Goal: Transaction & Acquisition: Purchase product/service

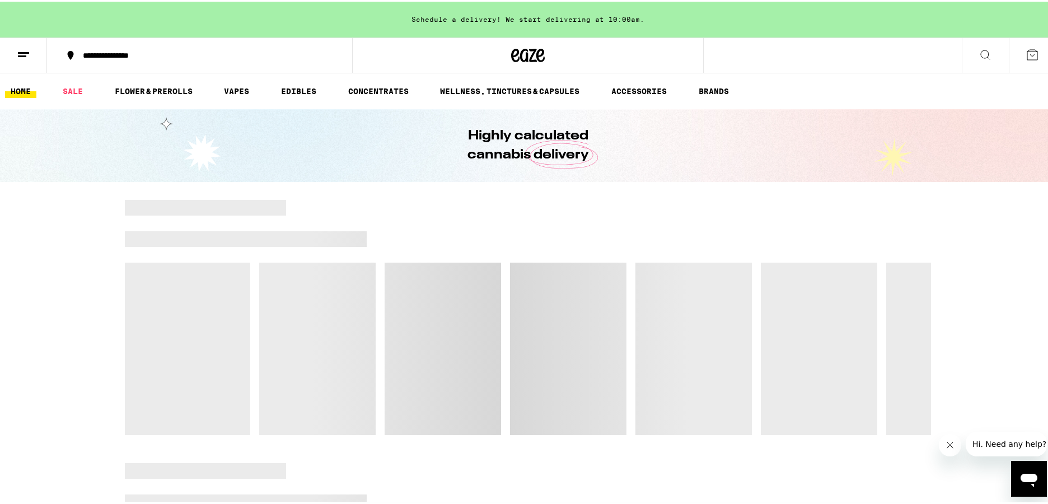
click at [391, 203] on div at bounding box center [608, 206] width 645 height 16
click at [75, 93] on link "SALE" at bounding box center [72, 89] width 31 height 13
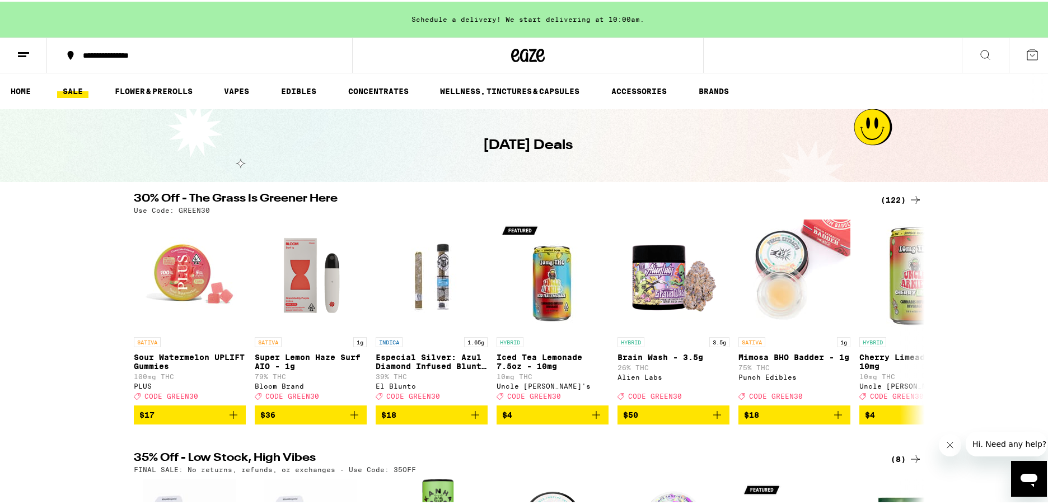
click at [897, 200] on div "(122)" at bounding box center [901, 197] width 41 height 13
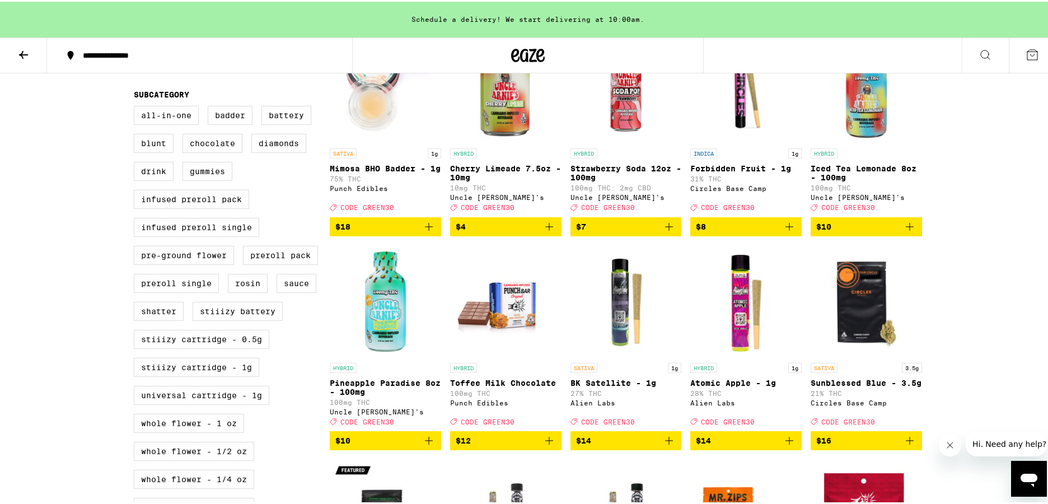
scroll to position [440, 0]
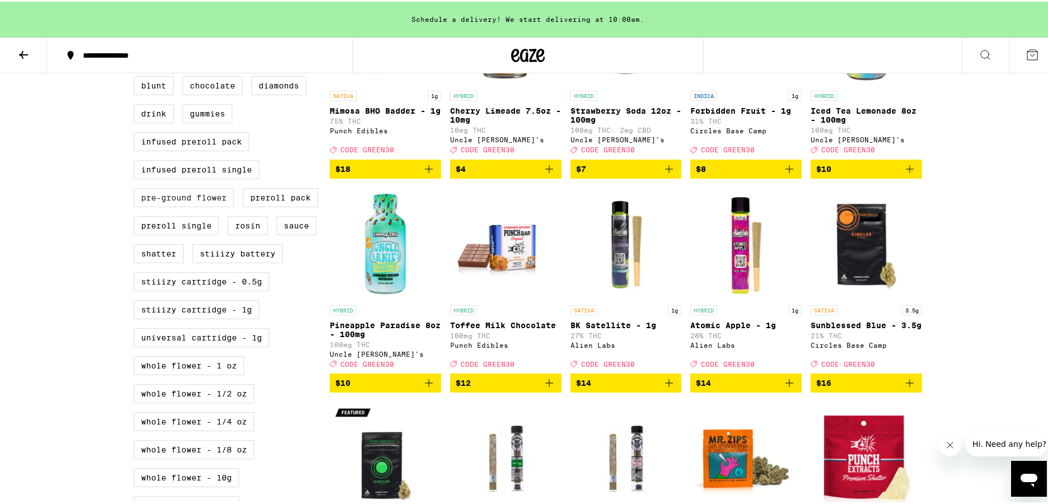
click at [161, 205] on label "Pre-ground Flower" at bounding box center [184, 195] width 100 height 19
click at [137, 49] on input "Pre-ground Flower" at bounding box center [136, 48] width 1 height 1
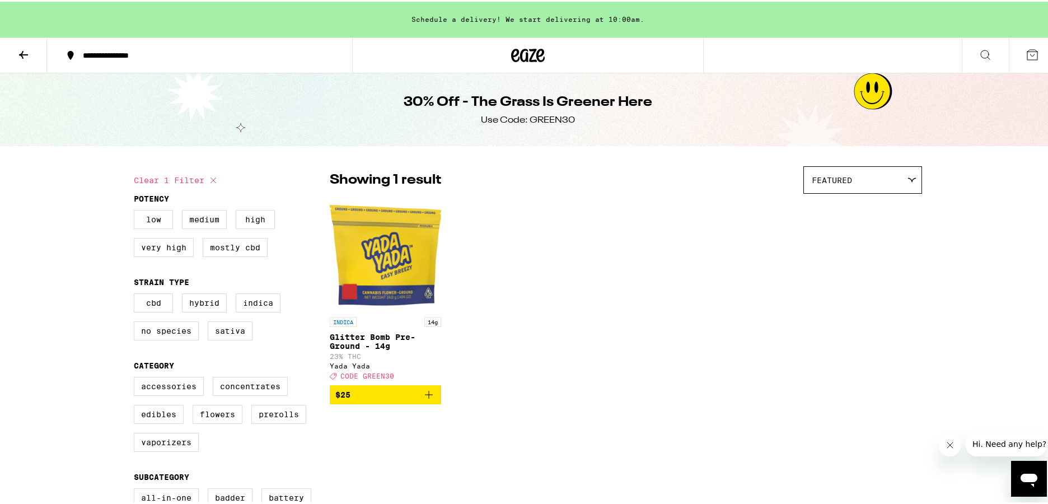
scroll to position [247, 0]
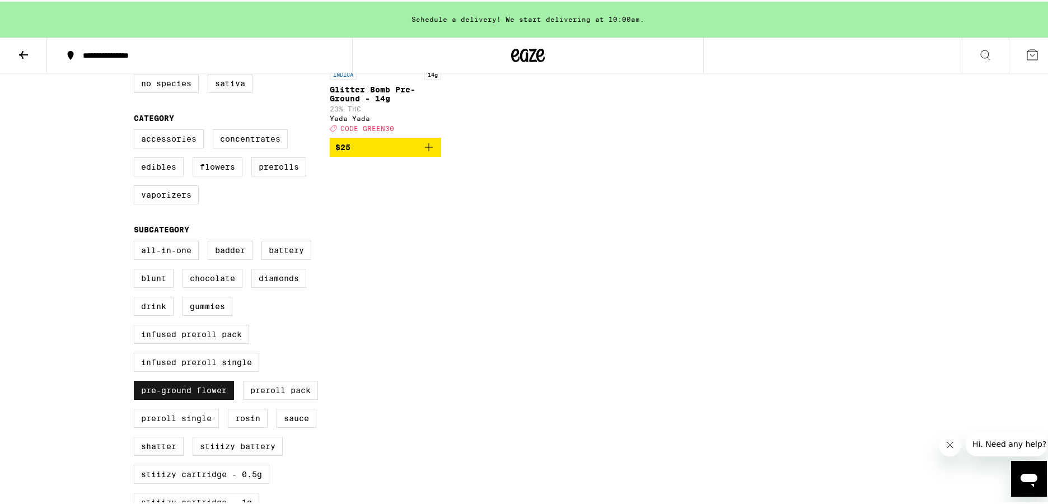
click at [202, 398] on label "Pre-ground Flower" at bounding box center [184, 388] width 100 height 19
click at [137, 241] on input "Pre-ground Flower" at bounding box center [136, 241] width 1 height 1
checkbox input "false"
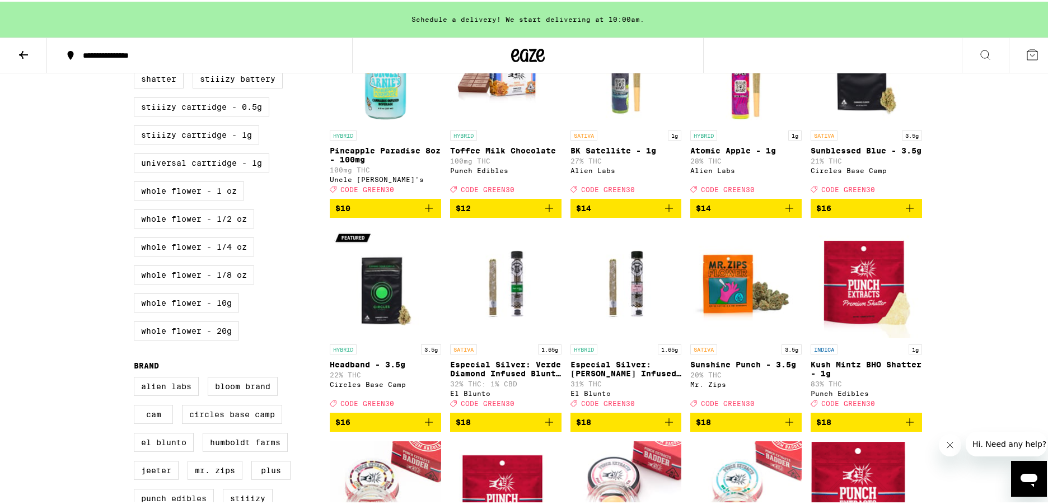
scroll to position [806, 0]
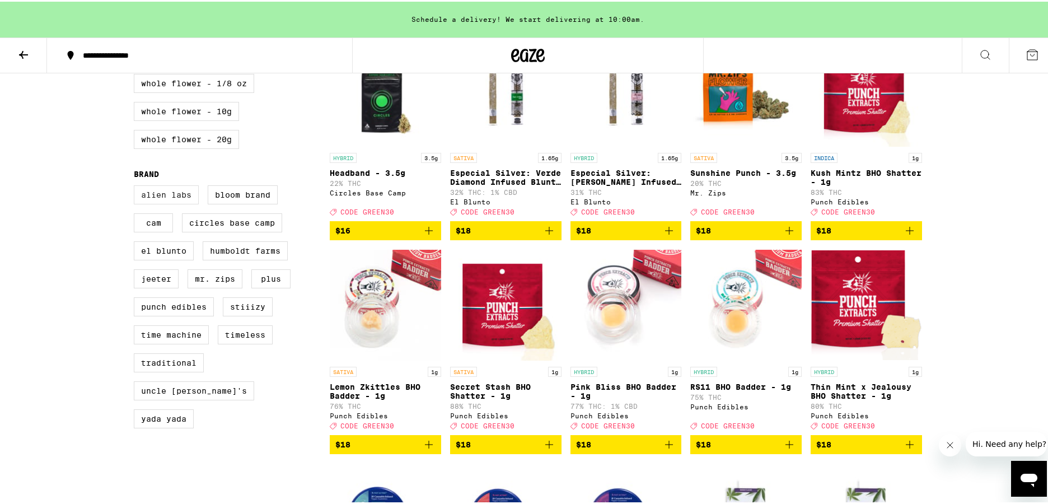
click at [152, 203] on label "Alien Labs" at bounding box center [166, 193] width 65 height 19
click at [137, 186] on input "Alien Labs" at bounding box center [136, 185] width 1 height 1
checkbox input "true"
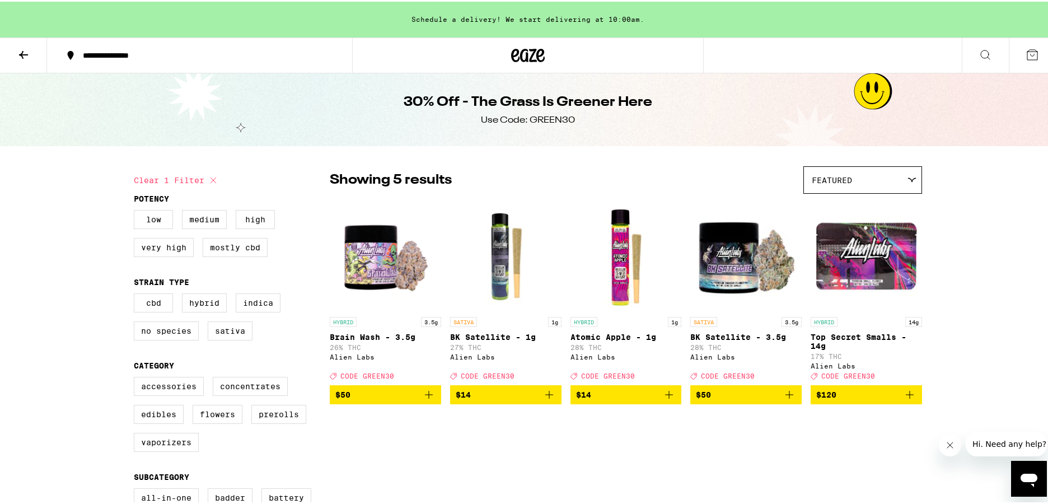
click at [906, 400] on icon "Add to bag" at bounding box center [909, 392] width 13 height 13
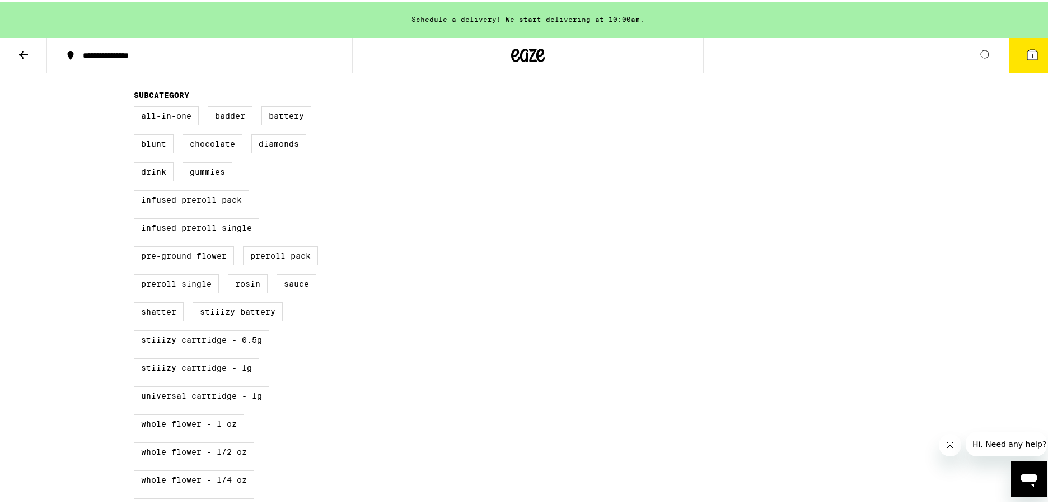
scroll to position [410, 0]
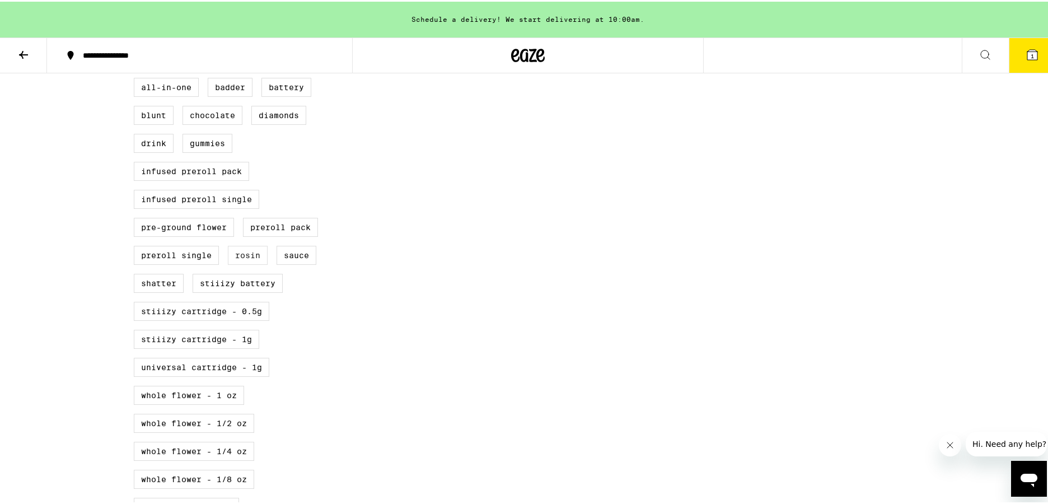
click at [252, 263] on label "Rosin" at bounding box center [248, 253] width 40 height 19
click at [137, 78] on input "Rosin" at bounding box center [136, 78] width 1 height 1
checkbox input "true"
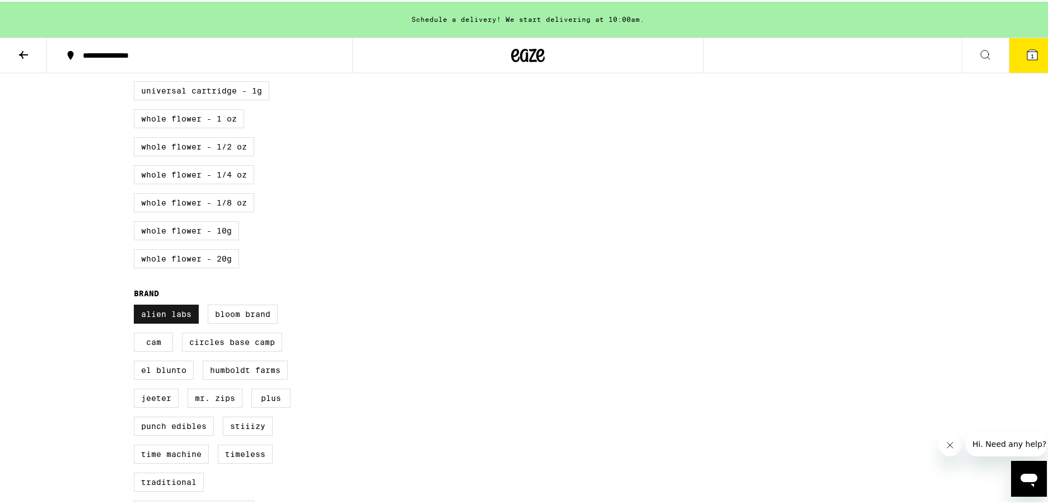
click at [177, 322] on label "Alien Labs" at bounding box center [166, 312] width 65 height 19
click at [137, 305] on input "Alien Labs" at bounding box center [136, 305] width 1 height 1
checkbox input "false"
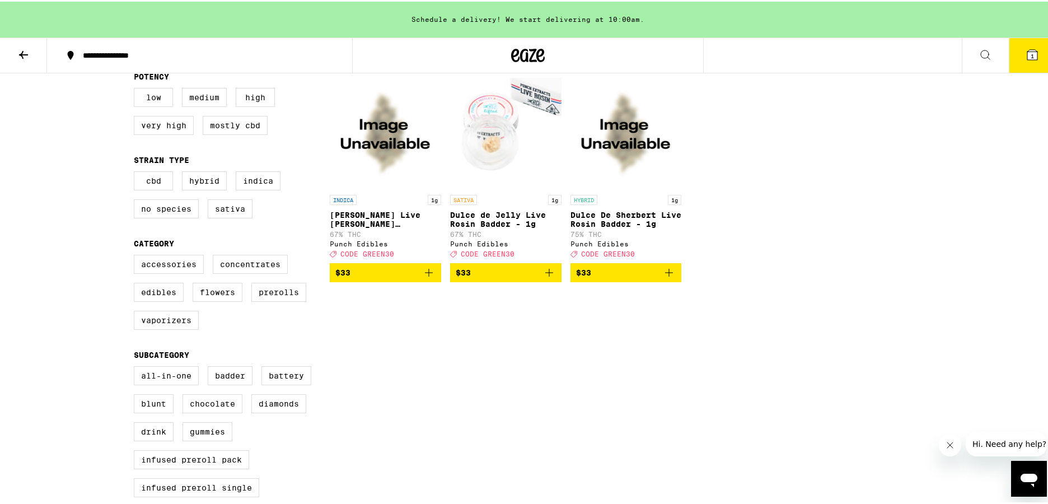
scroll to position [92, 0]
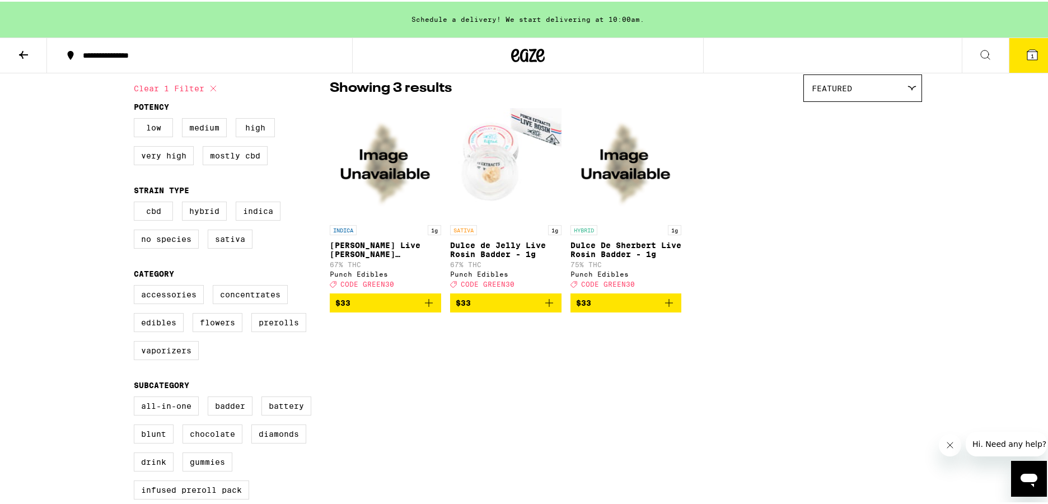
click at [547, 305] on icon "Add to bag" at bounding box center [548, 300] width 13 height 13
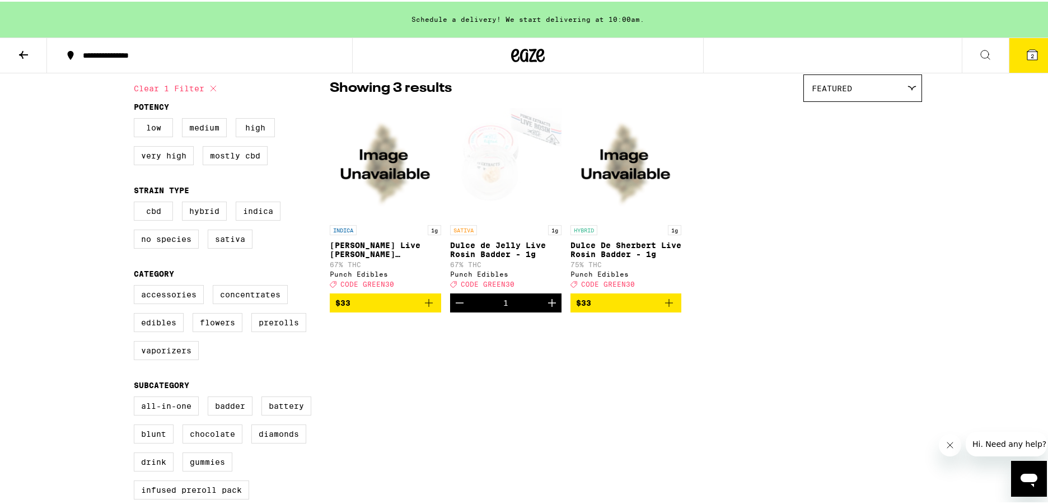
click at [456, 308] on icon "Decrement" at bounding box center [459, 300] width 13 height 13
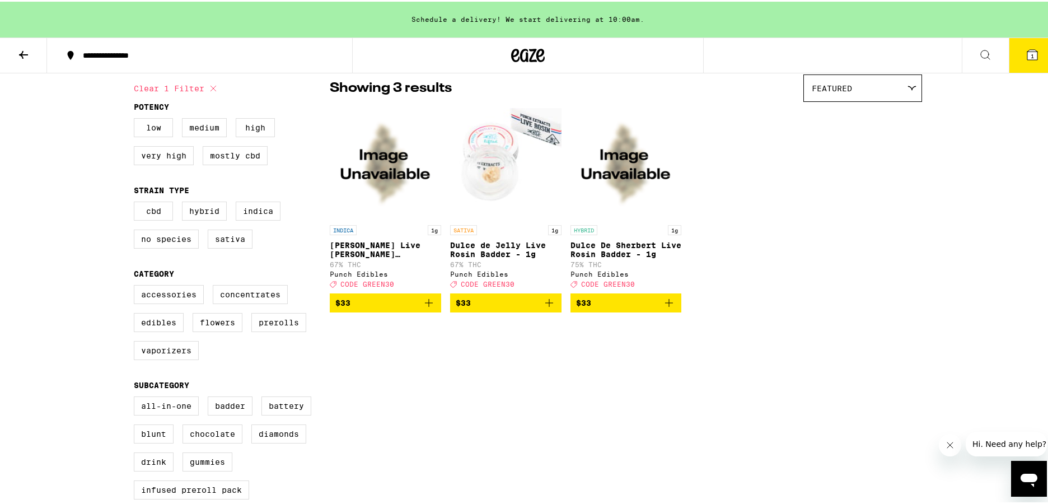
click at [664, 307] on icon "Add to bag" at bounding box center [668, 300] width 13 height 13
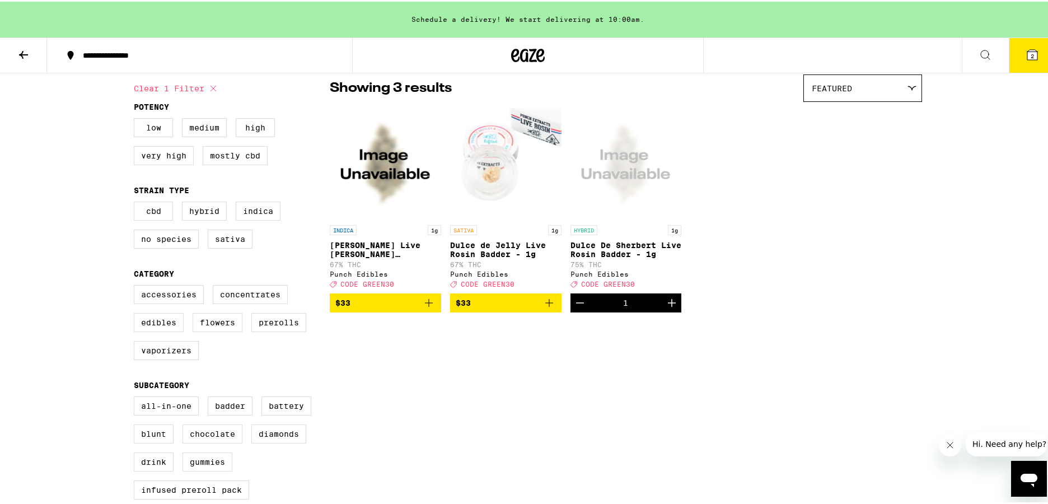
click at [666, 308] on icon "Increment" at bounding box center [671, 300] width 13 height 13
click at [830, 307] on div "INDICA 1g [PERSON_NAME] Live [PERSON_NAME] [PERSON_NAME] - 1g 67% THC Punch Edi…" at bounding box center [626, 208] width 592 height 205
click at [547, 308] on icon "Add to bag" at bounding box center [548, 300] width 13 height 13
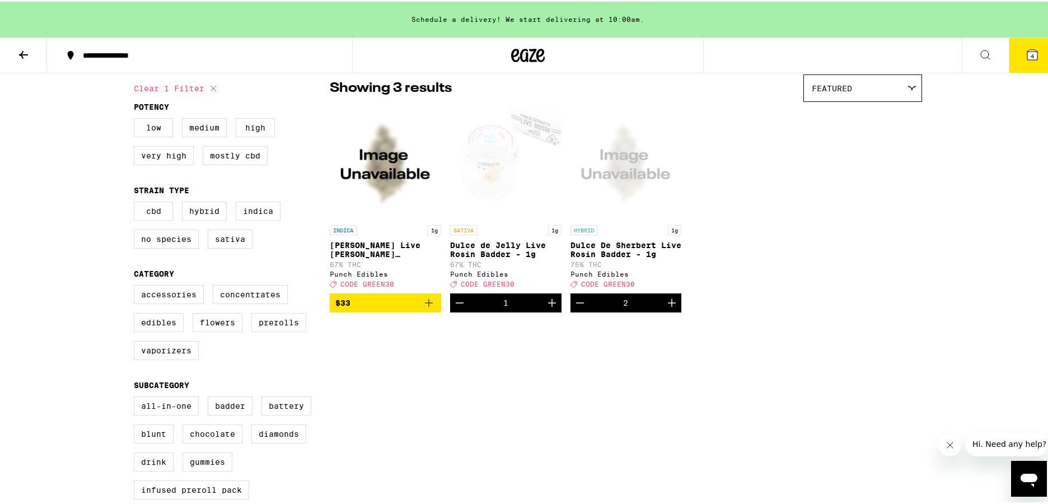
click at [548, 305] on icon "Increment" at bounding box center [552, 301] width 8 height 8
click at [576, 308] on icon "Decrement" at bounding box center [579, 300] width 13 height 13
click at [668, 305] on icon "Increment" at bounding box center [672, 301] width 8 height 8
click at [754, 288] on div "INDICA 1g [PERSON_NAME] Live [PERSON_NAME] [PERSON_NAME] - 1g 67% THC Punch Edi…" at bounding box center [626, 208] width 592 height 205
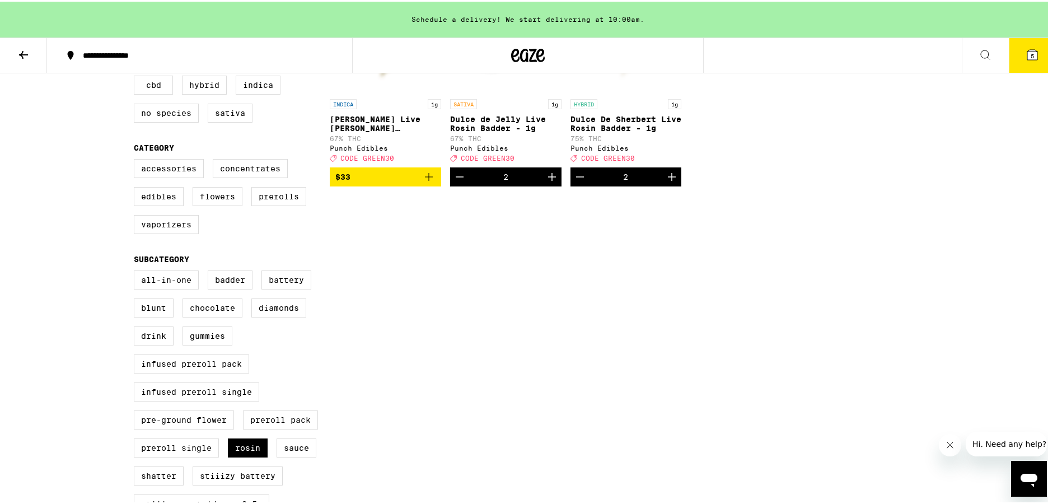
scroll to position [398, 0]
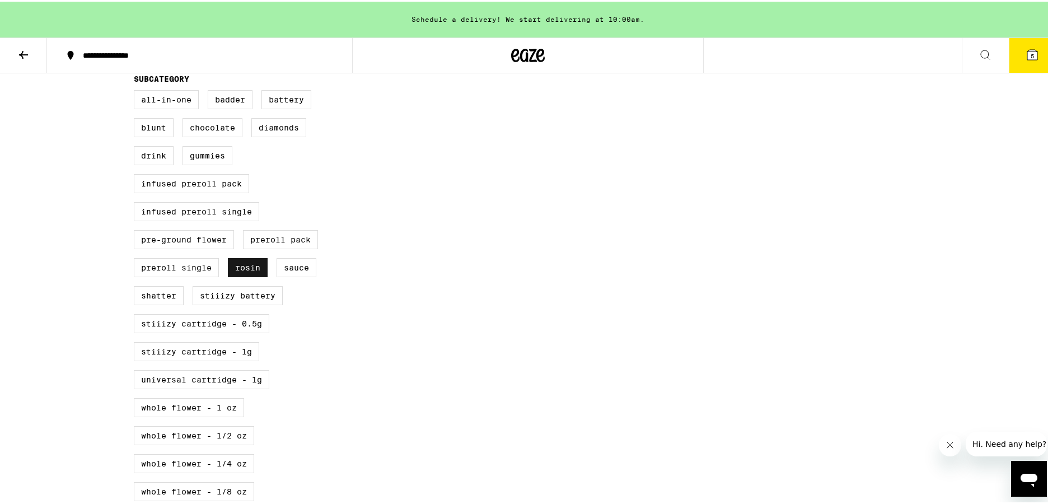
click at [247, 275] on label "Rosin" at bounding box center [248, 265] width 40 height 19
click at [137, 91] on input "Rosin" at bounding box center [136, 90] width 1 height 1
checkbox input "false"
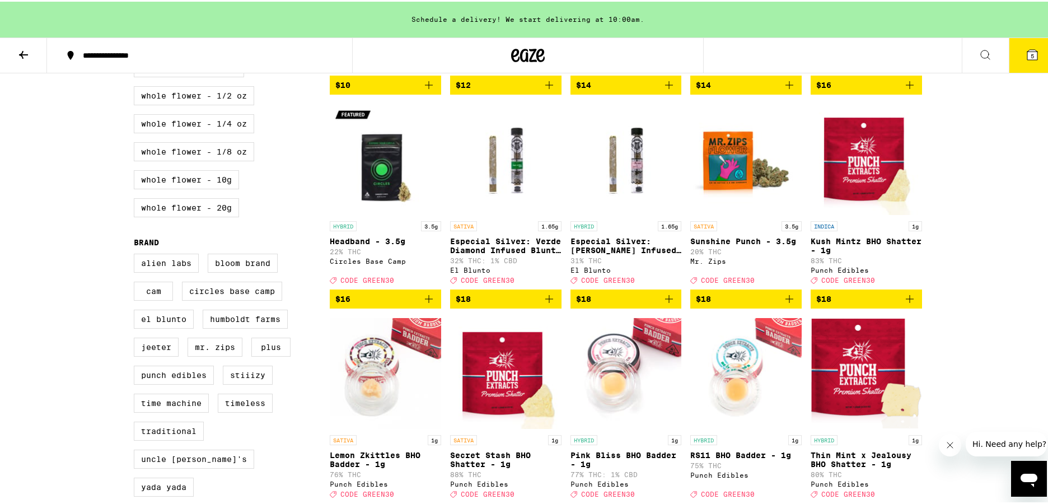
scroll to position [752, 0]
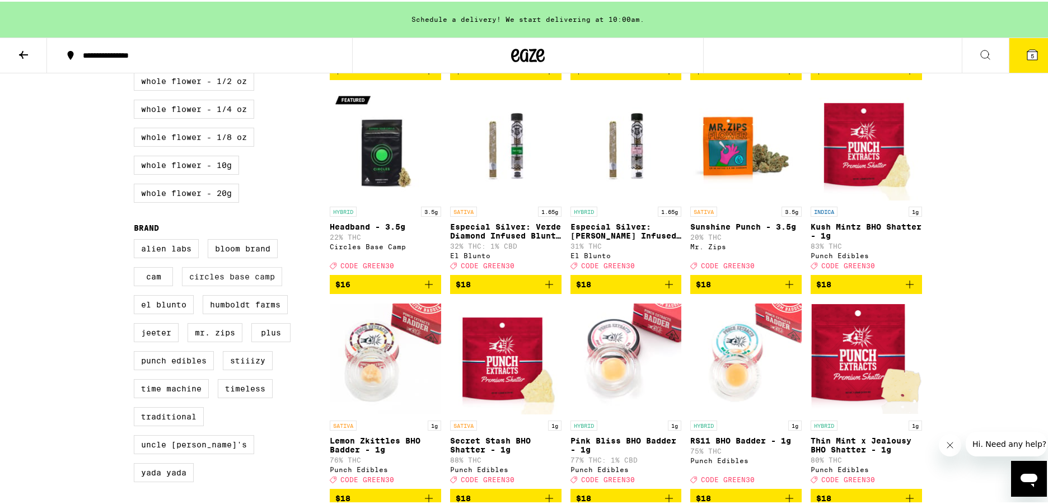
click at [255, 284] on label "Circles Base Camp" at bounding box center [232, 274] width 100 height 19
click at [137, 240] on input "Circles Base Camp" at bounding box center [136, 239] width 1 height 1
checkbox input "true"
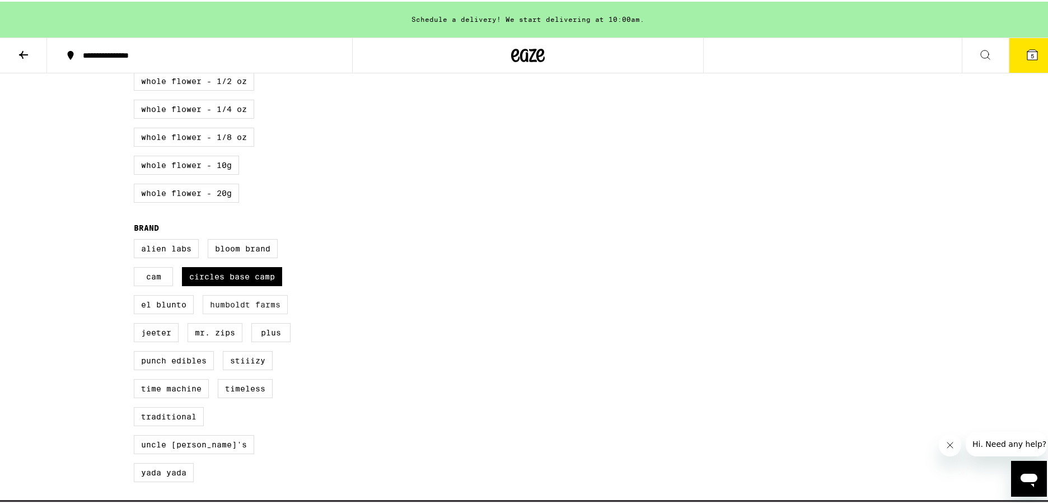
click at [256, 312] on label "Humboldt Farms" at bounding box center [245, 302] width 85 height 19
click at [137, 240] on input "Humboldt Farms" at bounding box center [136, 239] width 1 height 1
checkbox input "true"
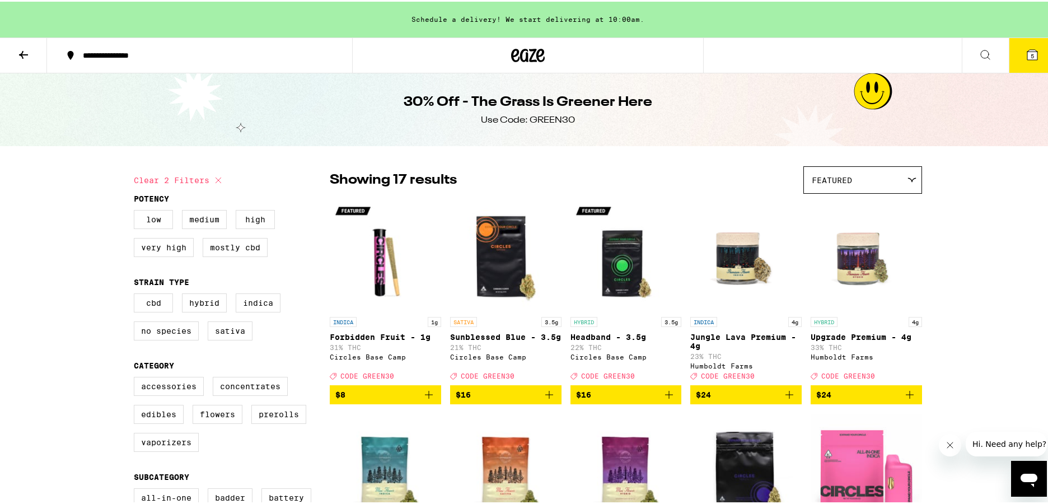
click at [1023, 61] on button "5" at bounding box center [1032, 53] width 47 height 35
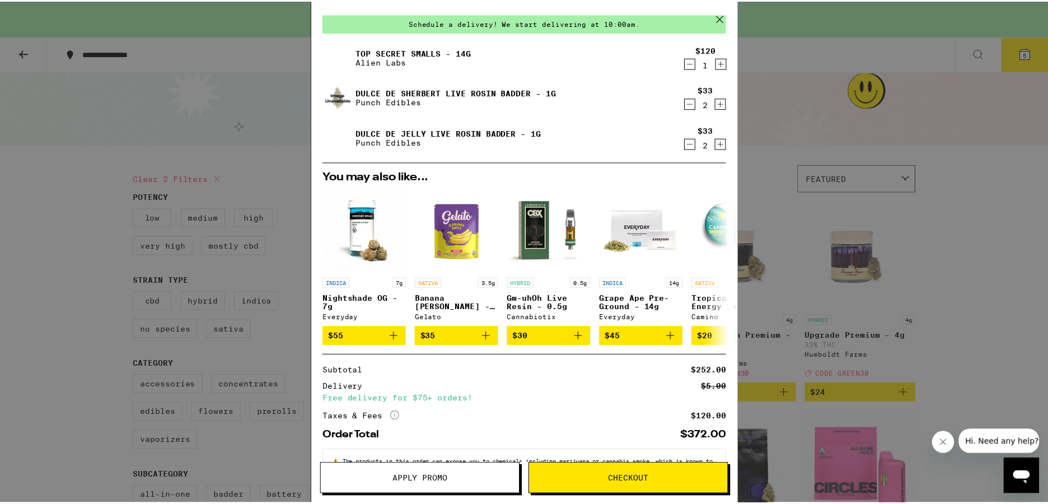
scroll to position [81, 0]
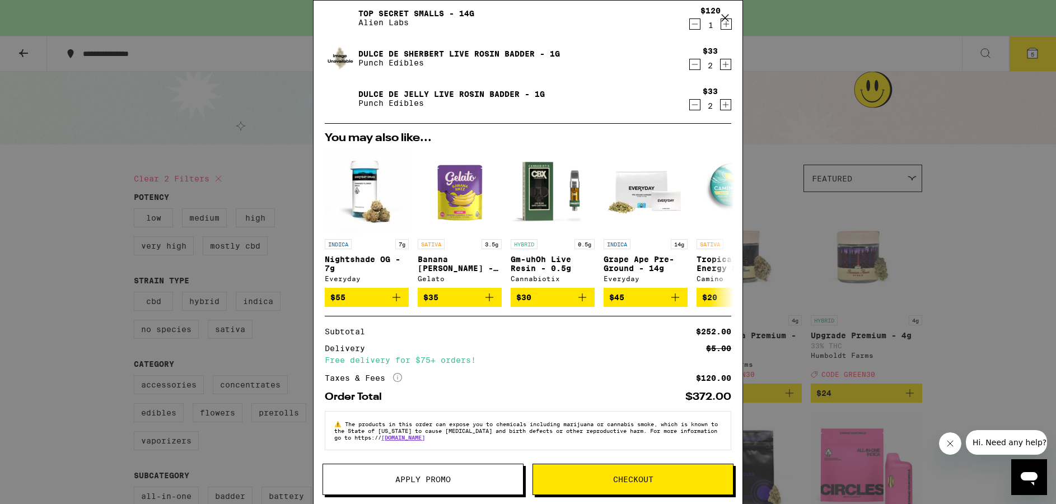
click at [394, 478] on span "Apply Promo" at bounding box center [423, 479] width 200 height 8
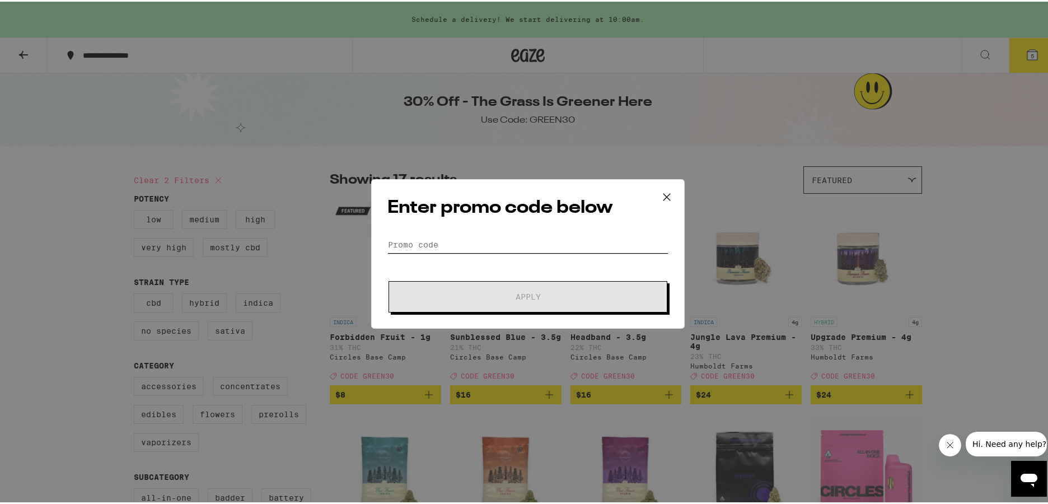
click at [489, 244] on input "Promo Code" at bounding box center [527, 243] width 281 height 17
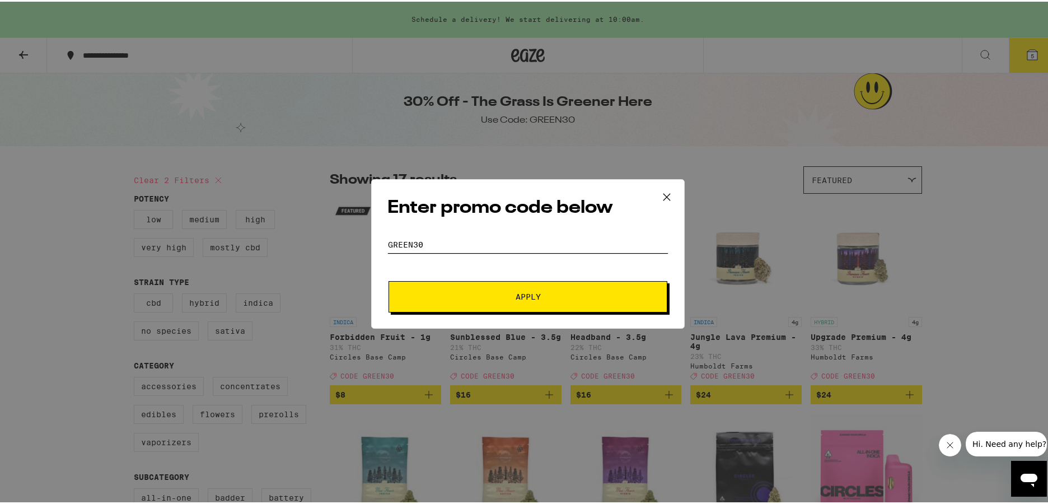
type input "green30"
click at [511, 296] on span "Apply" at bounding box center [528, 295] width 202 height 8
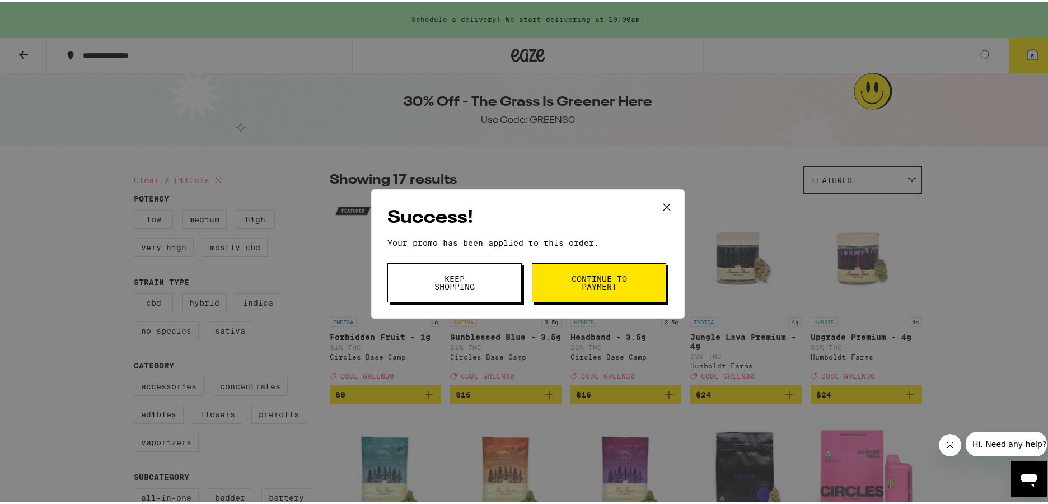
click at [599, 282] on span "Continue to payment" at bounding box center [598, 281] width 57 height 16
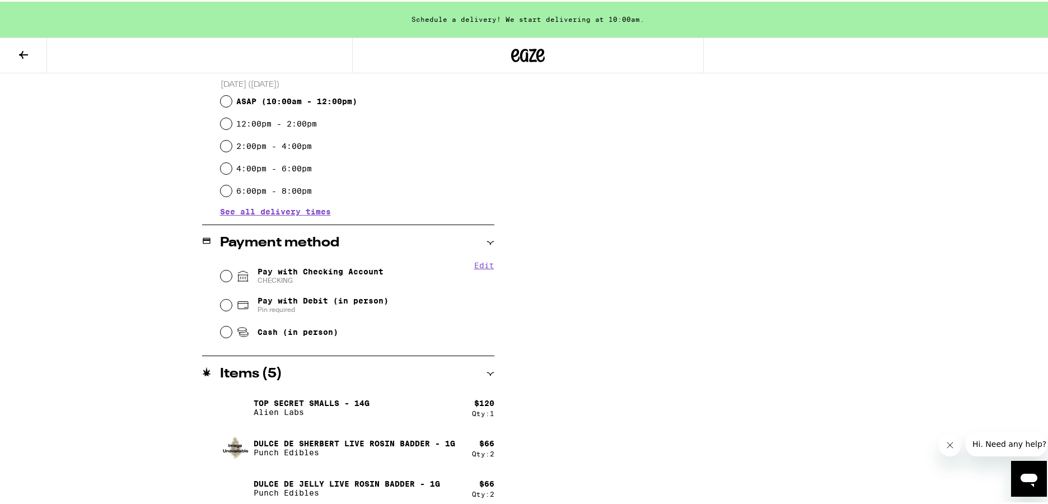
scroll to position [314, 0]
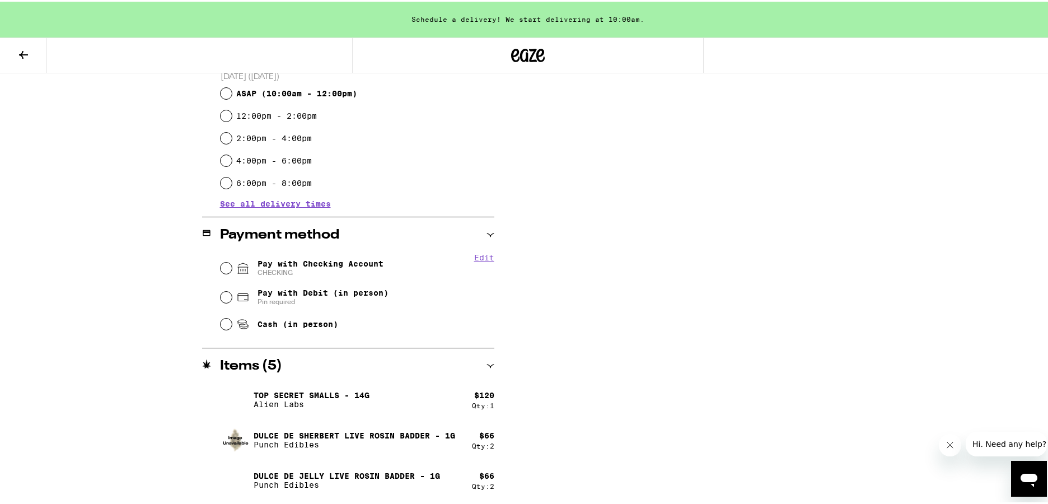
click at [320, 92] on span "ASAP ( 10:00am - 12:00pm )" at bounding box center [296, 91] width 121 height 9
click at [232, 92] on input "ASAP ( 10:00am - 12:00pm )" at bounding box center [226, 91] width 11 height 11
radio input "true"
click at [317, 258] on span "Pay with Checking Account CHECKING" at bounding box center [321, 267] width 126 height 18
click at [232, 261] on input "Pay with Checking Account CHECKING" at bounding box center [226, 266] width 11 height 11
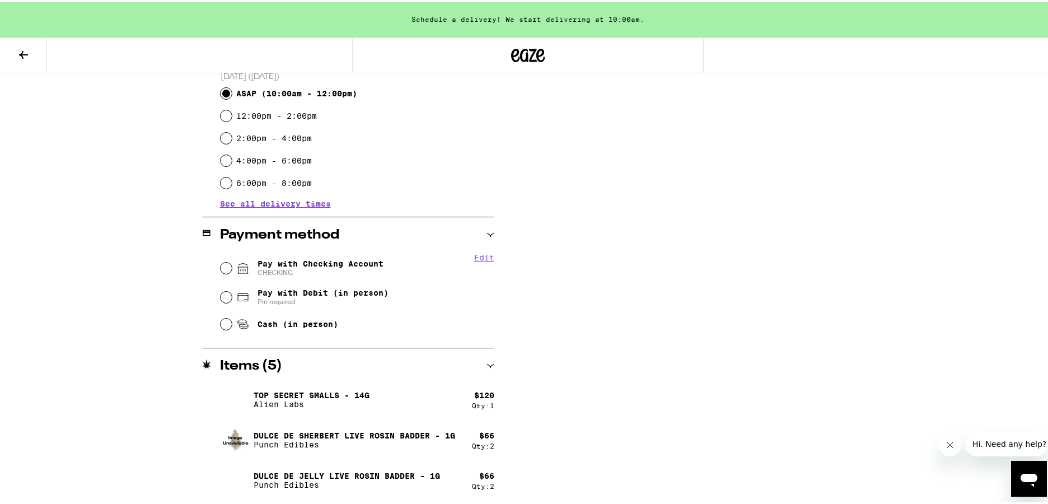
radio input "true"
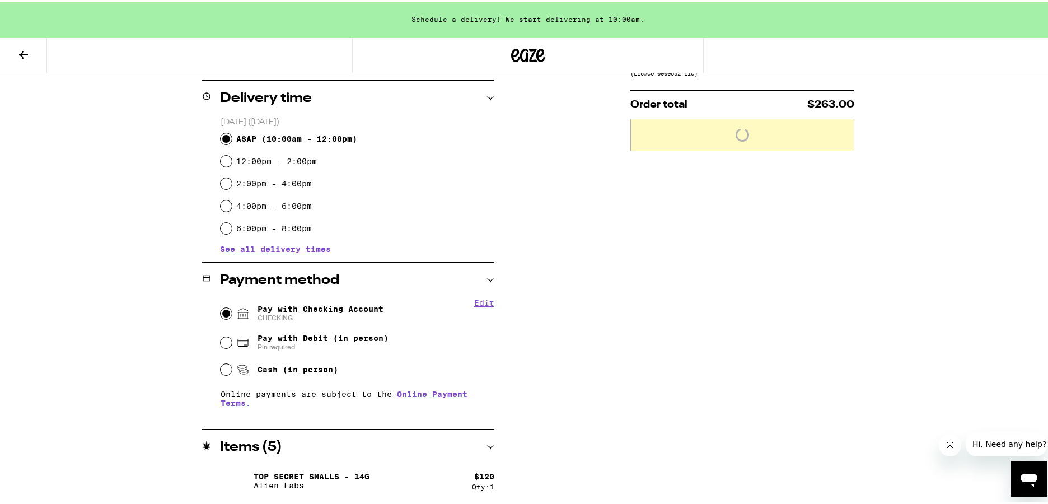
scroll to position [350, 0]
